Goal: Find specific page/section

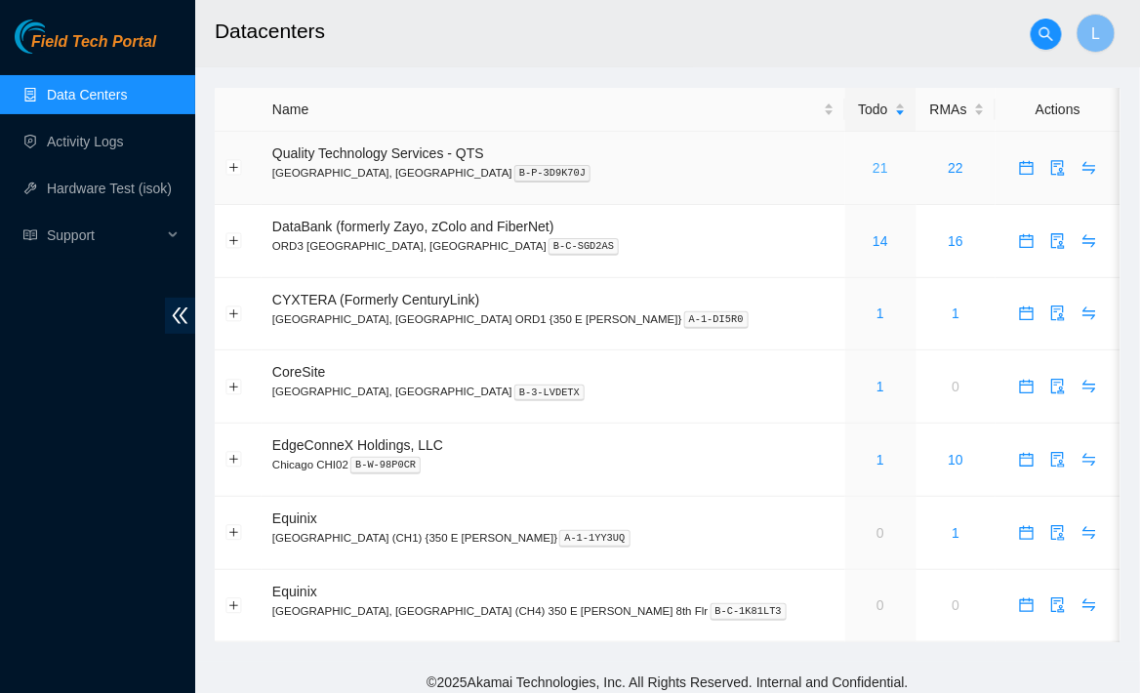
click at [873, 169] on link "21" at bounding box center [881, 168] width 16 height 16
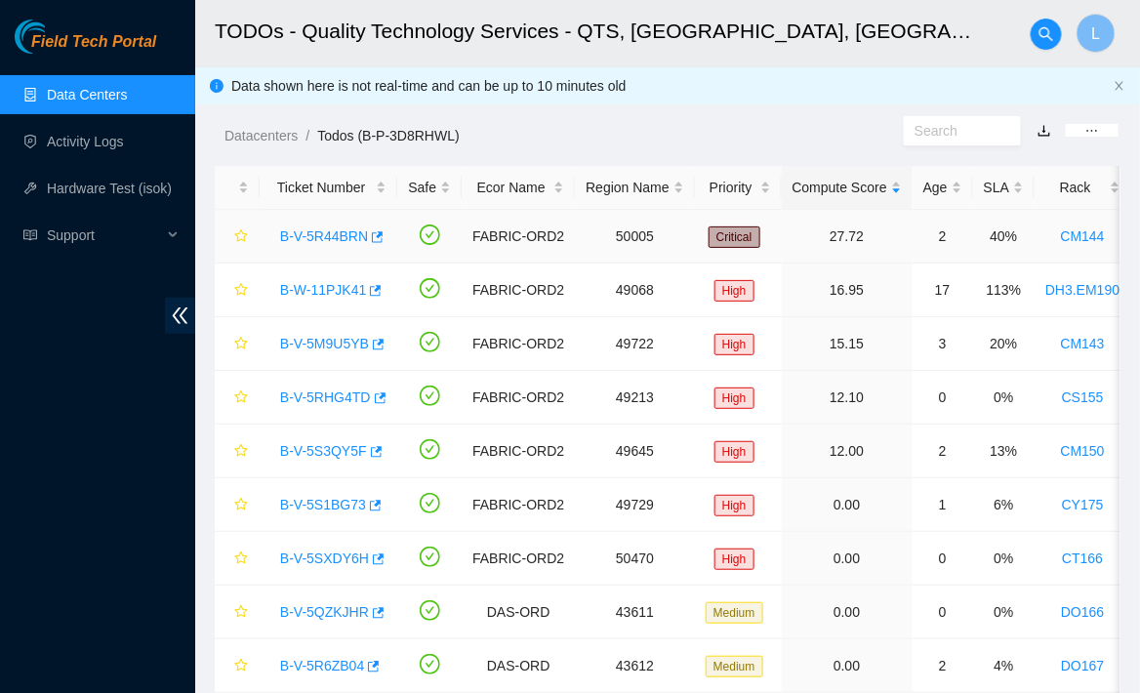
click at [348, 229] on link "B-V-5R44BRN" at bounding box center [324, 236] width 88 height 16
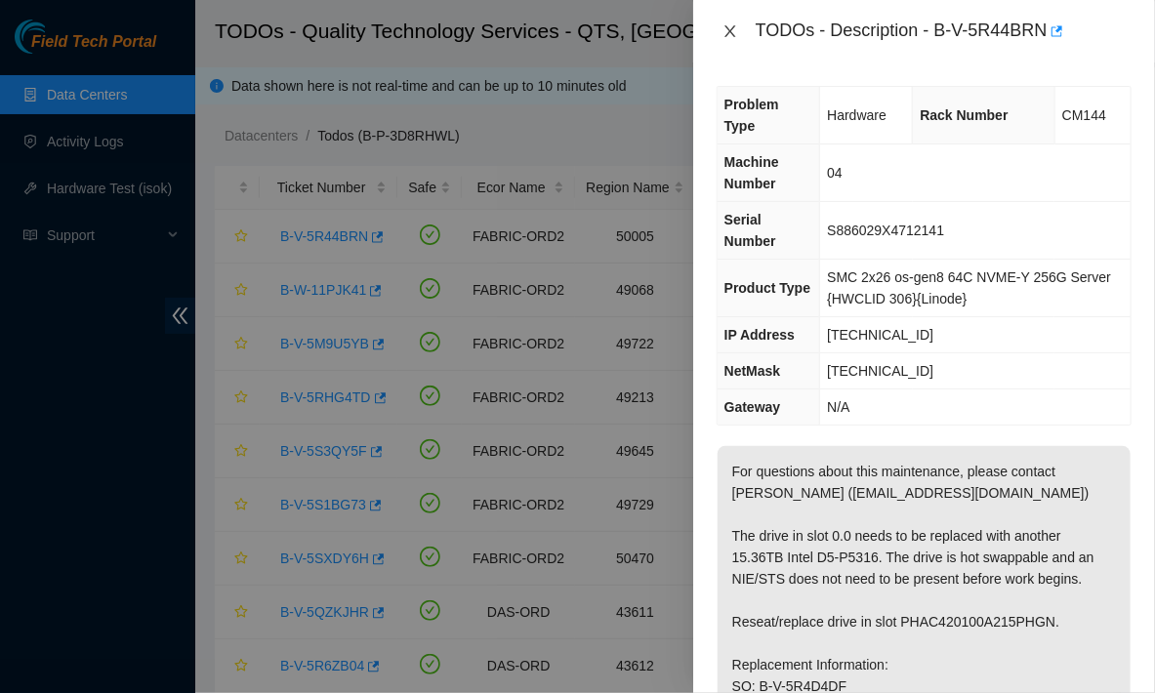
click at [733, 30] on icon "close" at bounding box center [731, 31] width 16 height 16
